Goal: Complete application form

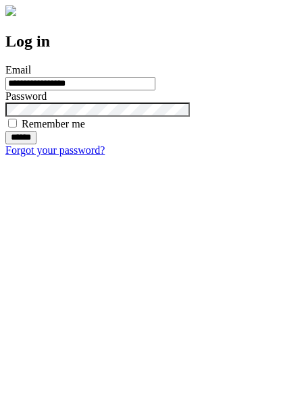
type input "**********"
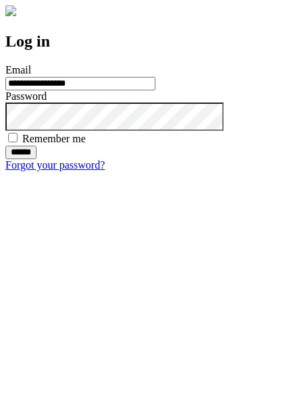
click at [36, 159] on input "******" at bounding box center [20, 153] width 31 height 14
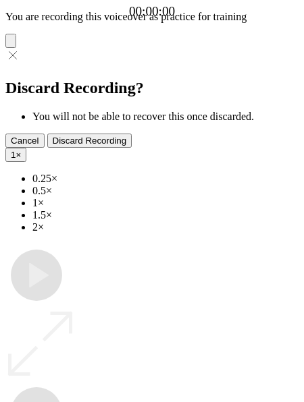
type input "**********"
